Goal: Task Accomplishment & Management: Use online tool/utility

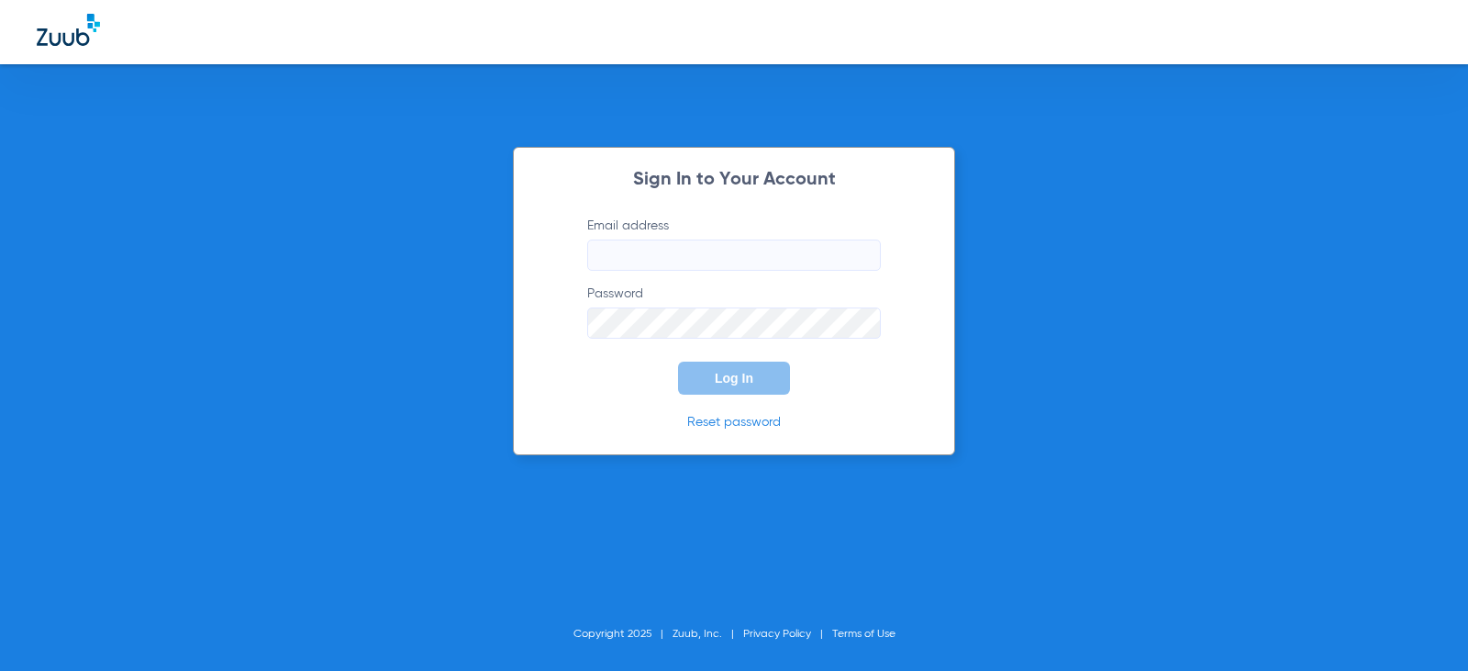
type input "[EMAIL_ADDRESS][DOMAIN_NAME]"
click at [544, 385] on div "Sign In to Your Account Email address [EMAIL_ADDRESS][DOMAIN_NAME] Password Log…" at bounding box center [734, 301] width 442 height 308
click at [776, 389] on button "Log In" at bounding box center [734, 377] width 112 height 33
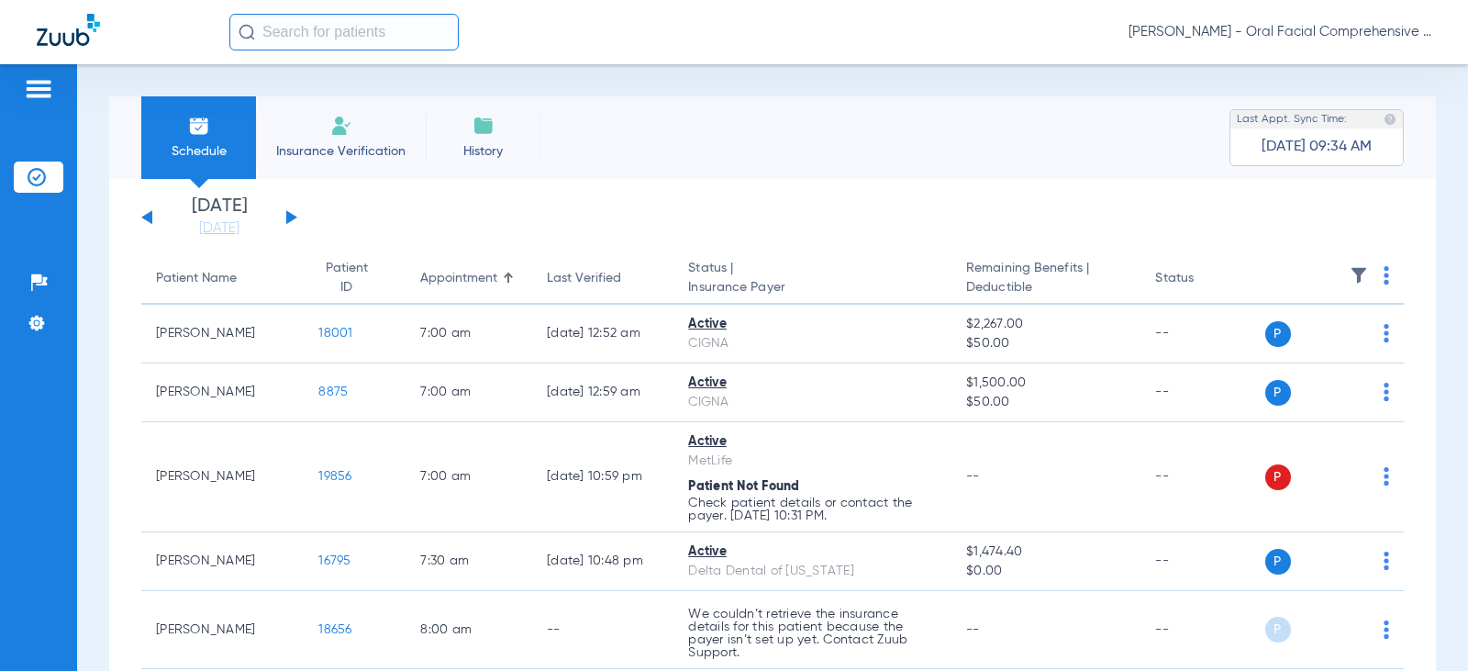
click at [294, 217] on button at bounding box center [291, 217] width 11 height 14
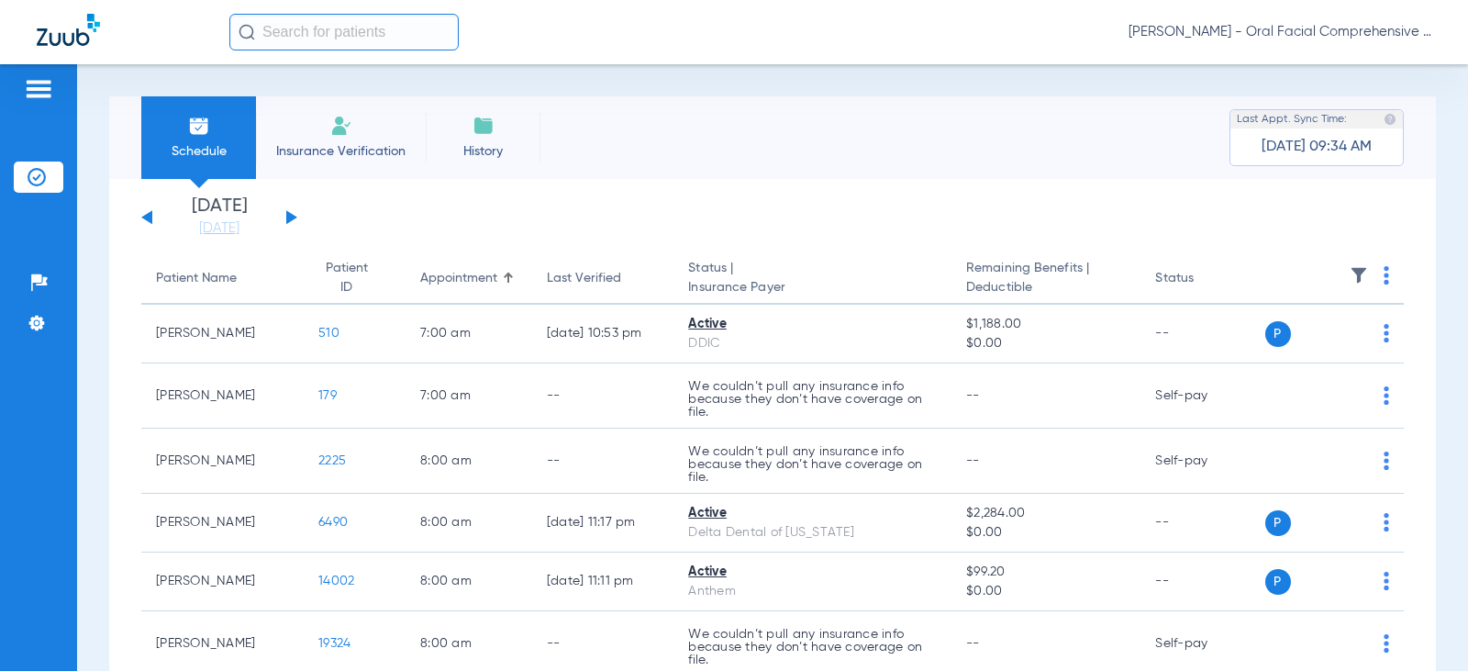
click at [293, 214] on div "[DATE] [DATE] [DATE] [DATE] [DATE] [DATE] [DATE] [DATE] [DATE] [DATE] [DATE] [D…" at bounding box center [219, 217] width 156 height 40
click at [289, 218] on button at bounding box center [291, 217] width 11 height 14
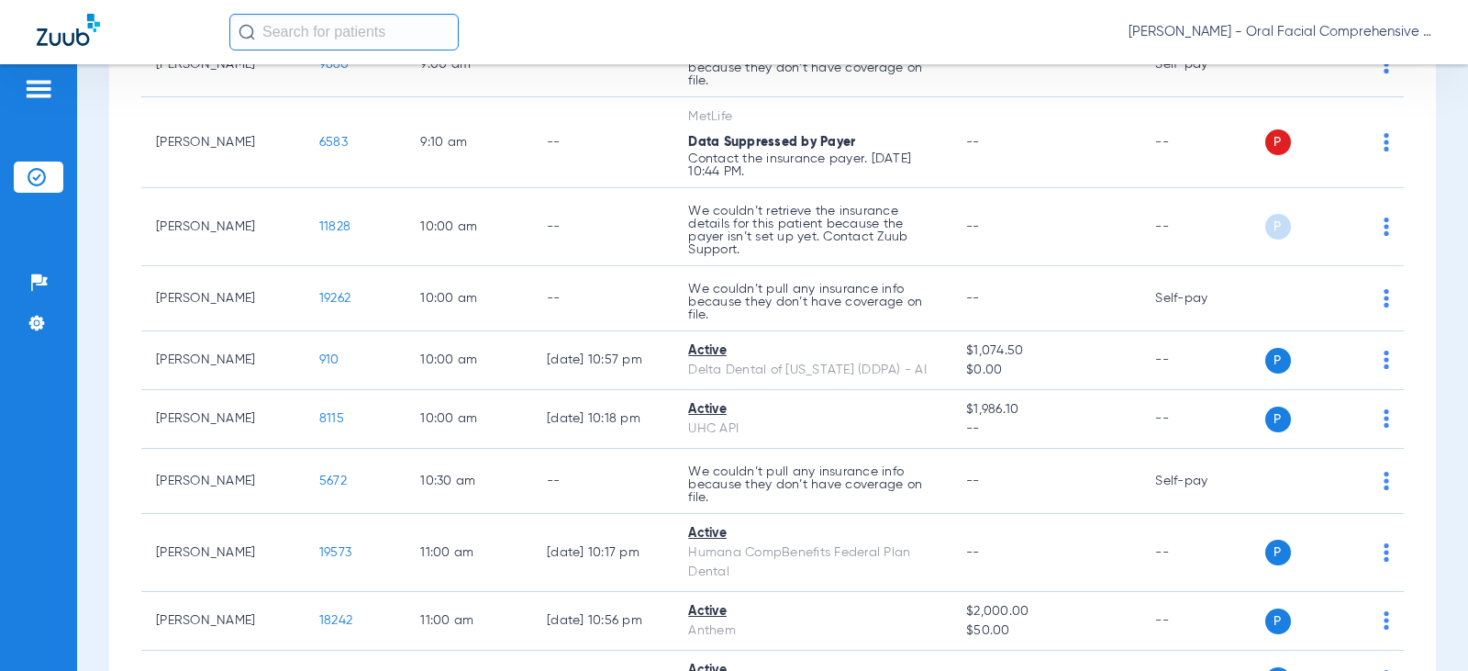
scroll to position [683, 0]
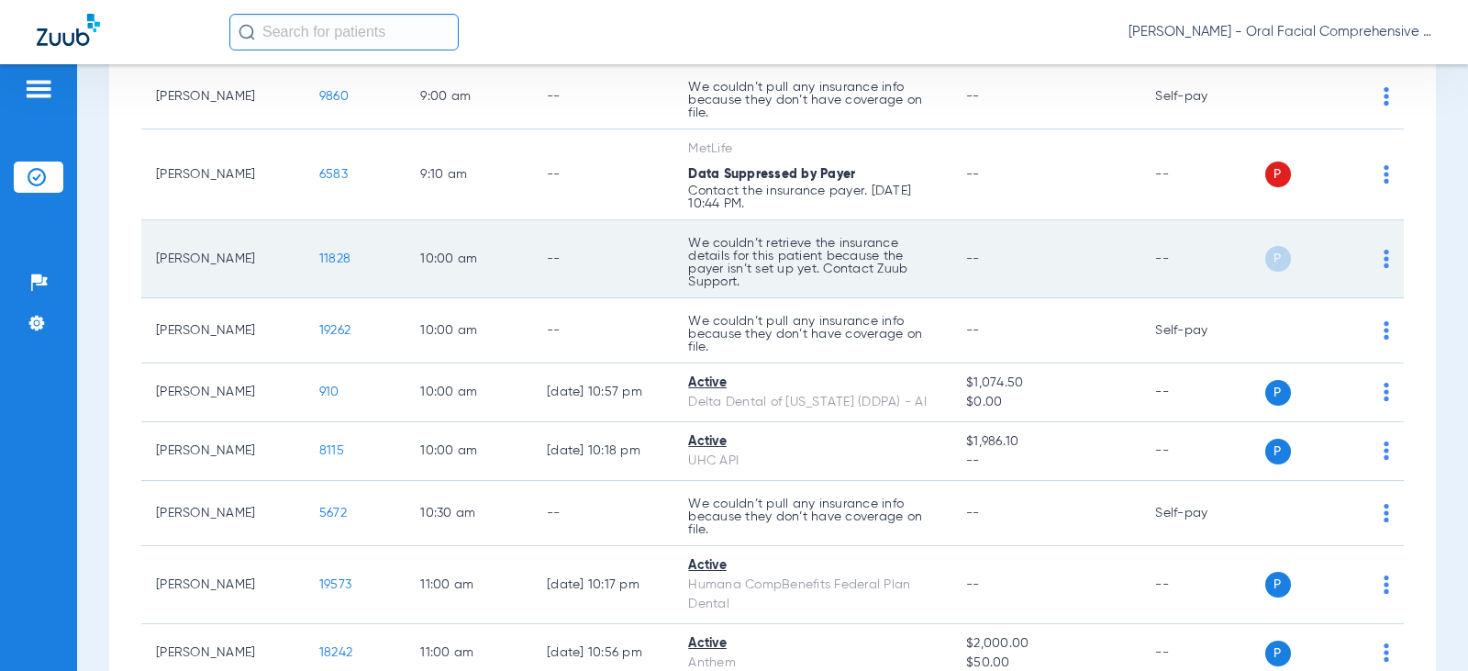
click at [1384, 264] on img at bounding box center [1387, 259] width 6 height 18
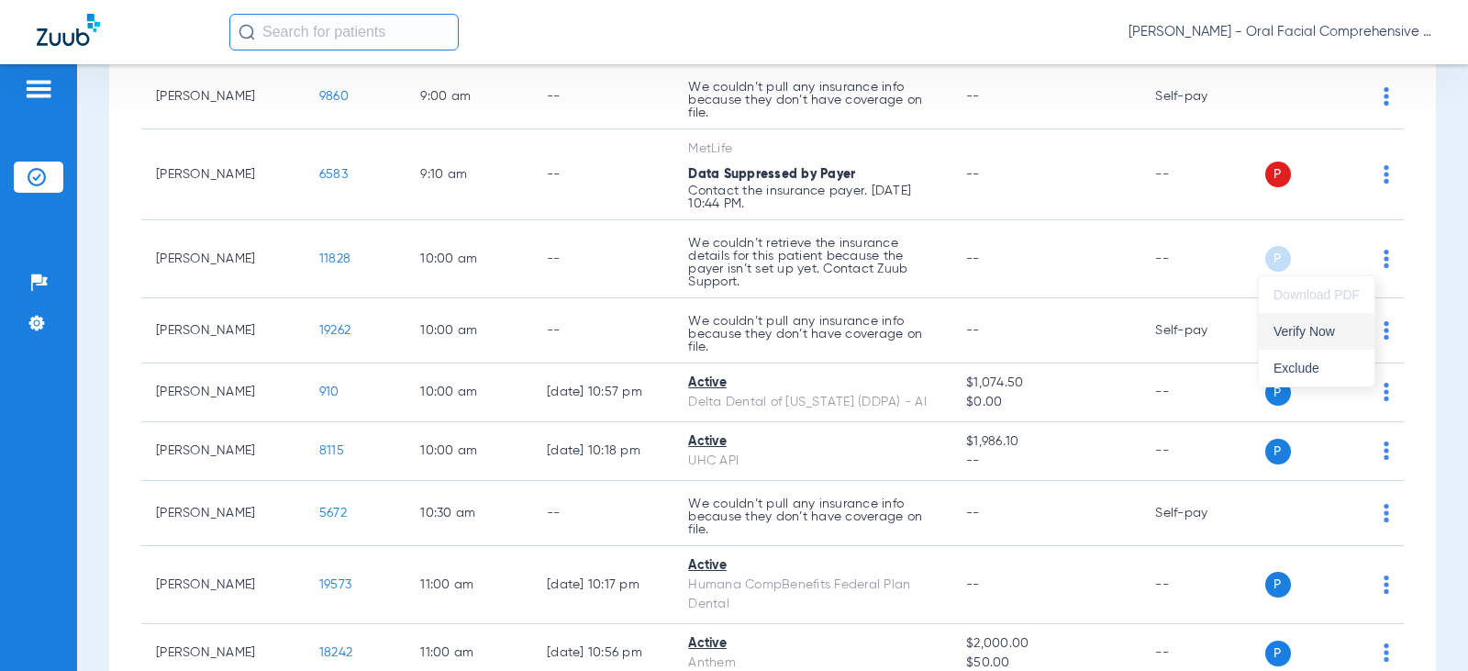
click at [1328, 338] on span "Verify Now" at bounding box center [1316, 331] width 86 height 13
